Goal: Task Accomplishment & Management: Manage account settings

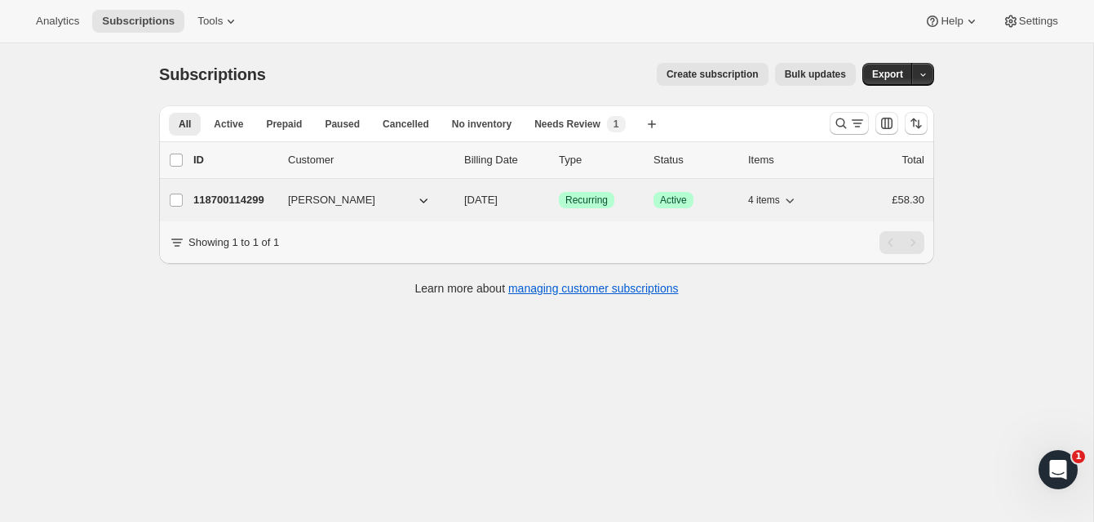
click at [246, 194] on p "118700114299" at bounding box center [234, 200] width 82 height 16
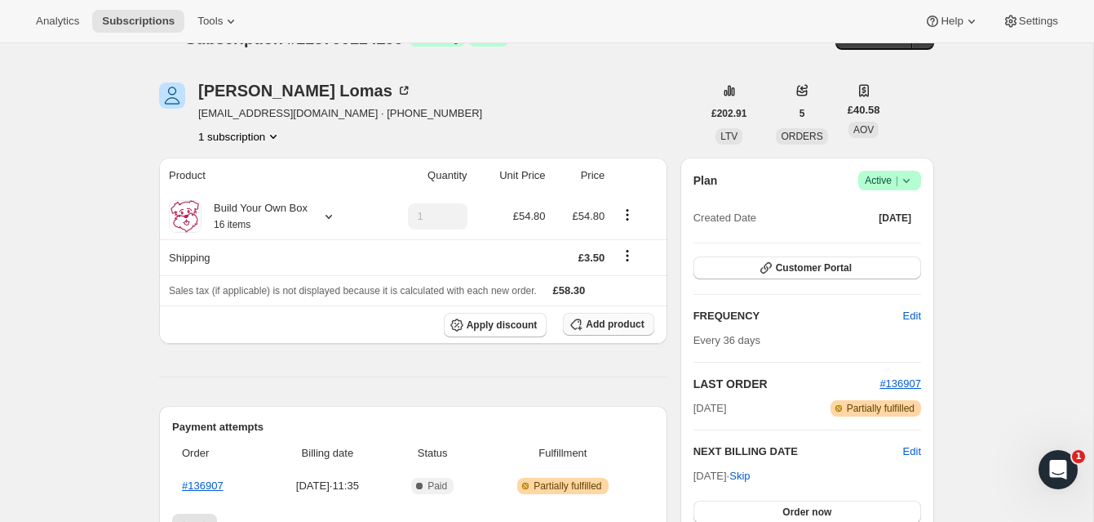
scroll to position [35, 0]
click at [521, 323] on span "Apply discount" at bounding box center [502, 325] width 71 height 13
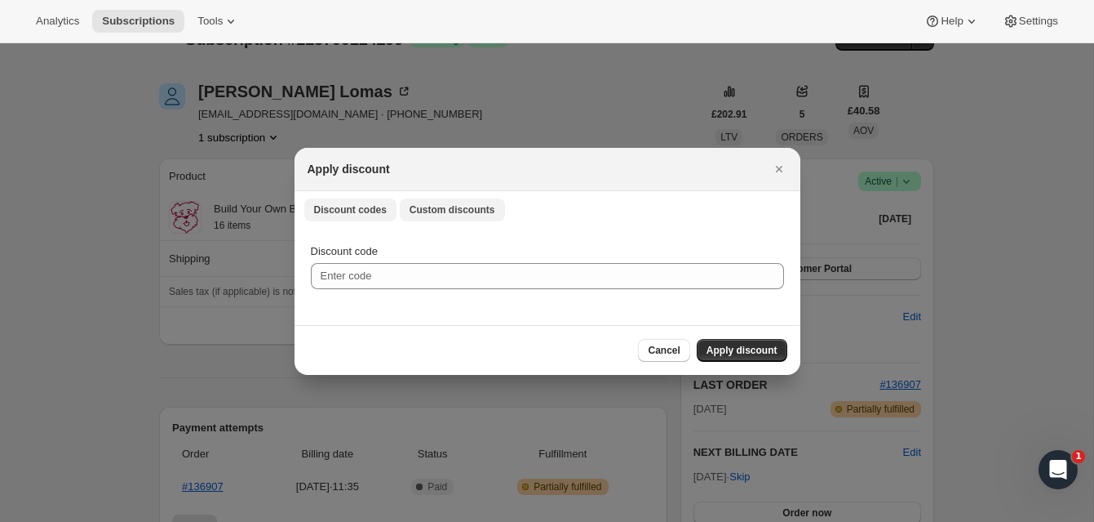
click at [470, 210] on span "Custom discounts" at bounding box center [453, 209] width 86 height 13
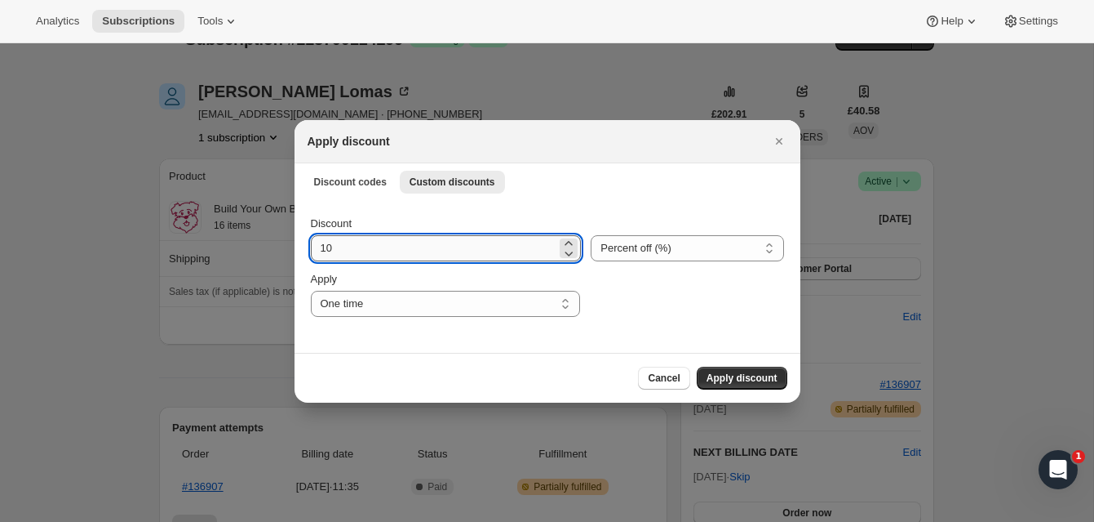
drag, startPoint x: 322, startPoint y: 247, endPoint x: 347, endPoint y: 249, distance: 24.5
click at [347, 249] on input "10" at bounding box center [434, 248] width 246 height 26
type input "1"
type input "20"
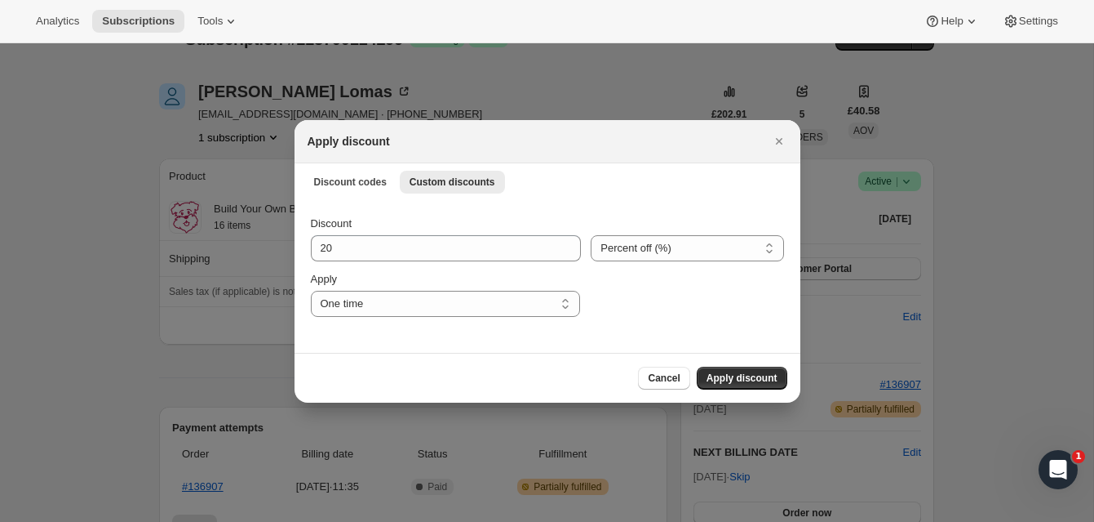
click at [750, 373] on span "Apply discount" at bounding box center [742, 377] width 71 height 13
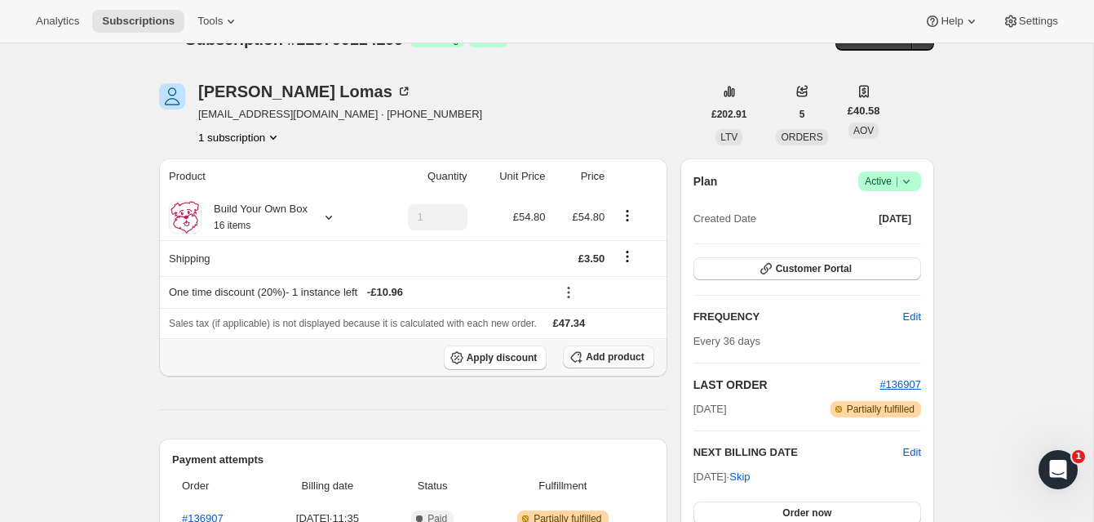
click at [615, 355] on span "Add product" at bounding box center [615, 356] width 58 height 13
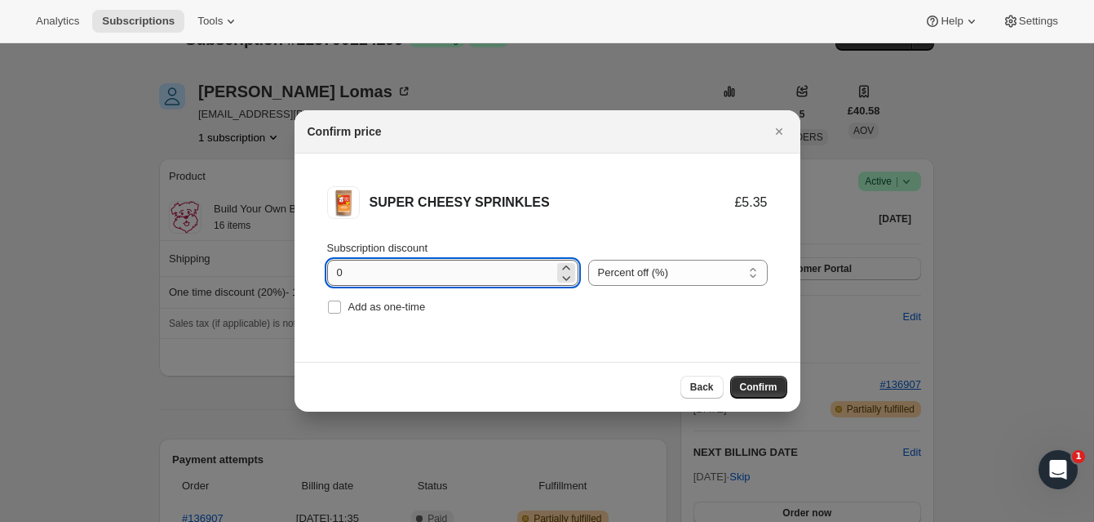
drag, startPoint x: 340, startPoint y: 270, endPoint x: 351, endPoint y: 269, distance: 10.6
click at [351, 269] on input "0" at bounding box center [440, 273] width 227 height 26
type input "91"
drag, startPoint x: 353, startPoint y: 270, endPoint x: 324, endPoint y: 270, distance: 29.4
click at [324, 270] on li "SUPER CHEESY SPRINKLES £5.35 £0.48 Subscription discount 91 Percent off (%) Amo…" at bounding box center [548, 252] width 506 height 198
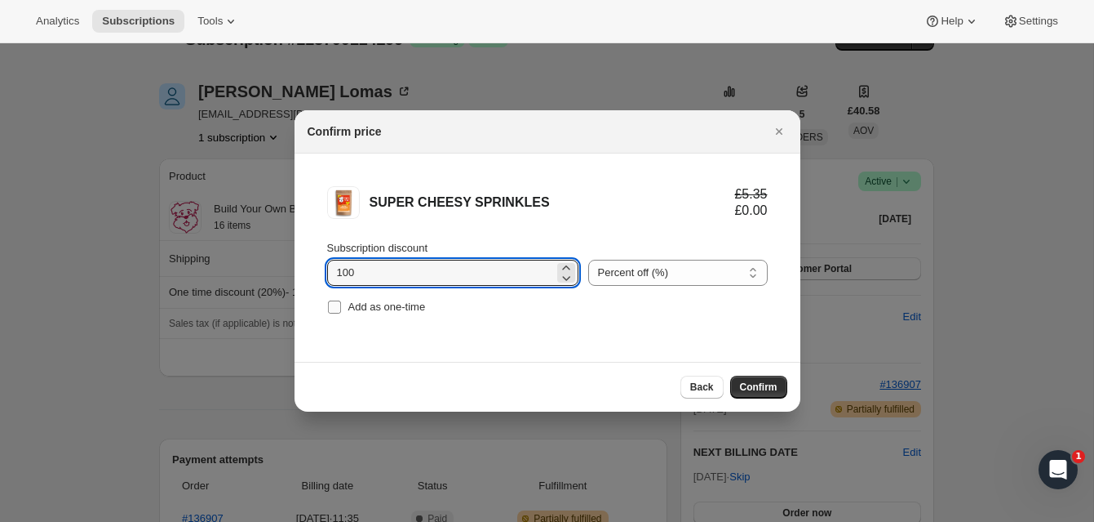
type input "100"
click at [335, 310] on input "Add as one-time" at bounding box center [334, 306] width 13 height 13
checkbox input "true"
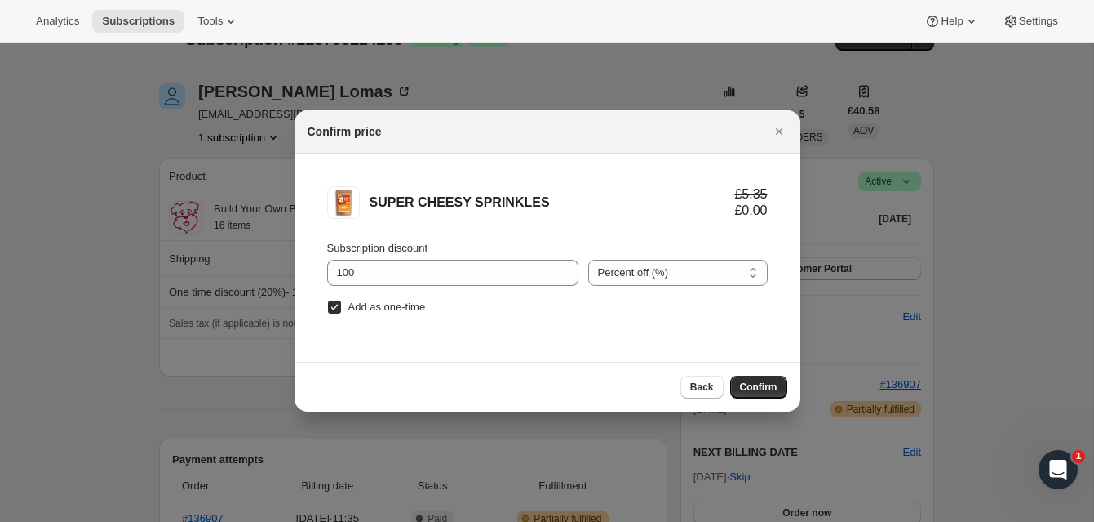
click at [760, 384] on span "Confirm" at bounding box center [759, 386] width 38 height 13
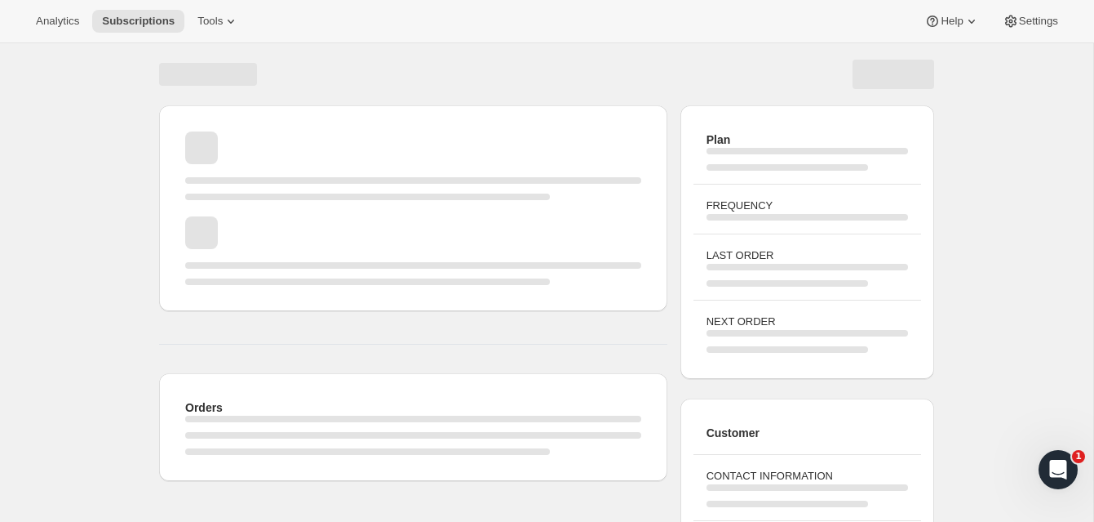
scroll to position [35, 0]
